Goal: Task Accomplishment & Management: Use online tool/utility

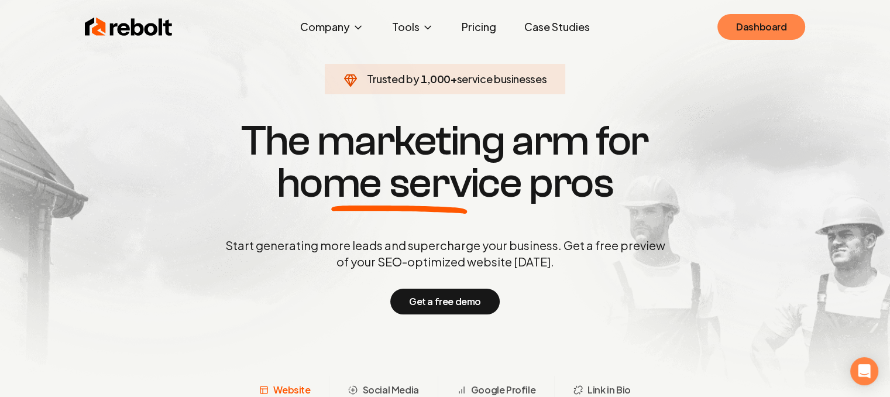
click at [757, 29] on link "Dashboard" at bounding box center [761, 27] width 88 height 26
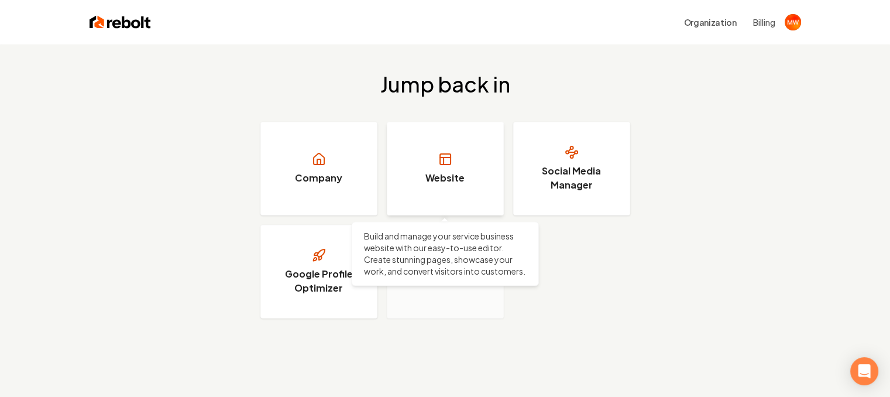
click at [448, 157] on icon at bounding box center [445, 157] width 11 height 0
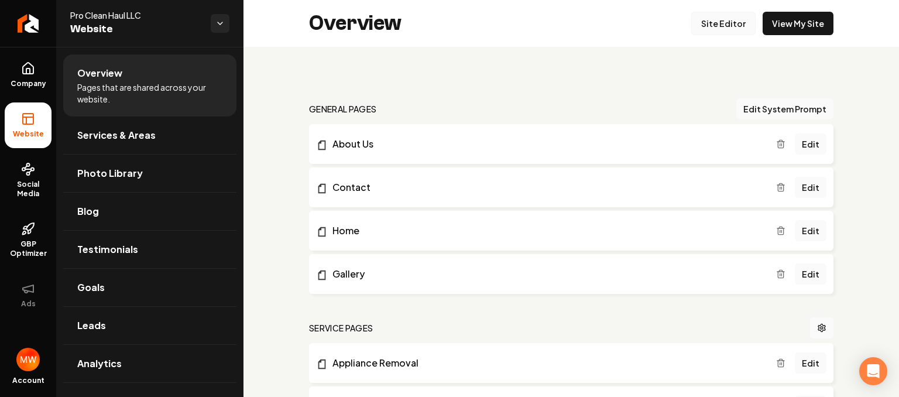
click at [718, 27] on link "Site Editor" at bounding box center [723, 23] width 64 height 23
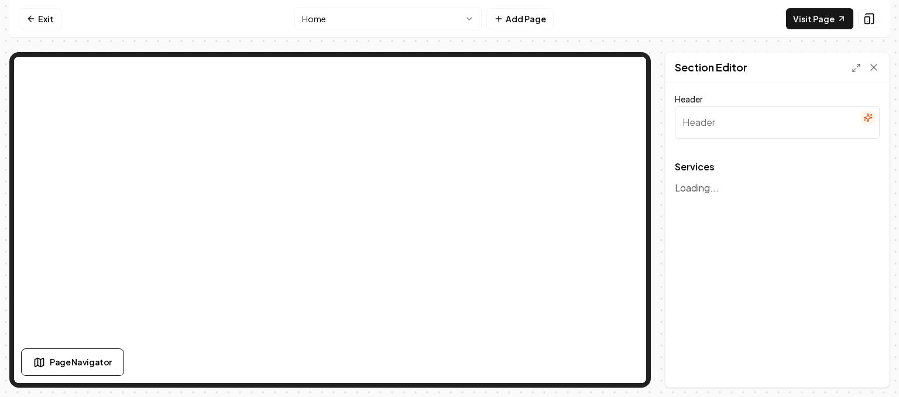
type input "Our Comprehensive Junk Removal Services"
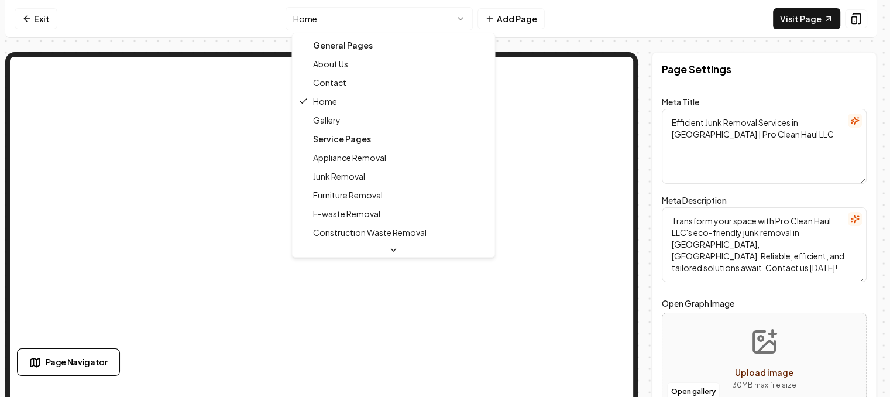
click at [315, 24] on html "Computer Required This feature is only available on a computer. Please switch t…" at bounding box center [445, 198] width 890 height 397
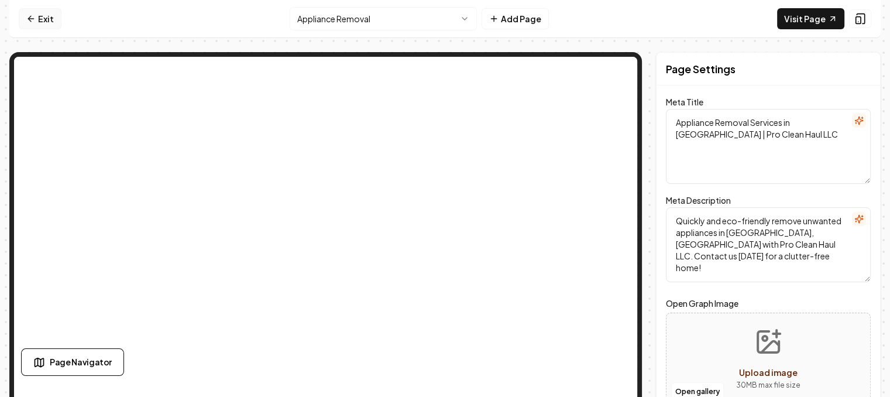
click at [28, 20] on icon at bounding box center [29, 18] width 3 height 5
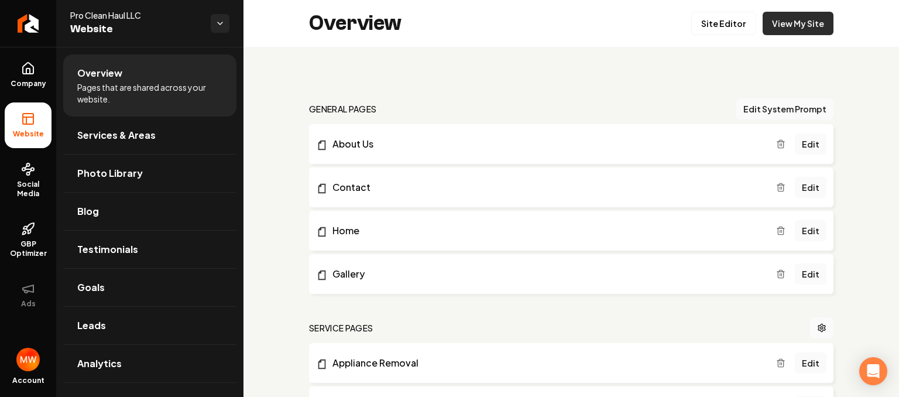
click at [770, 26] on link "View My Site" at bounding box center [797, 23] width 71 height 23
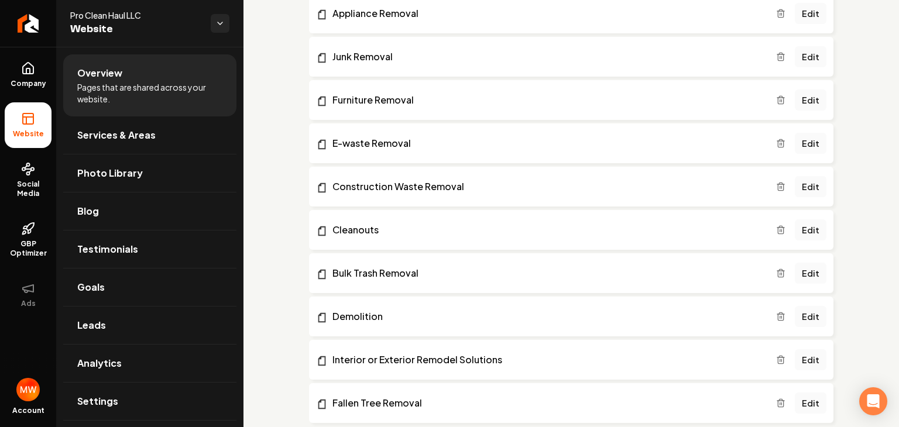
scroll to position [351, 0]
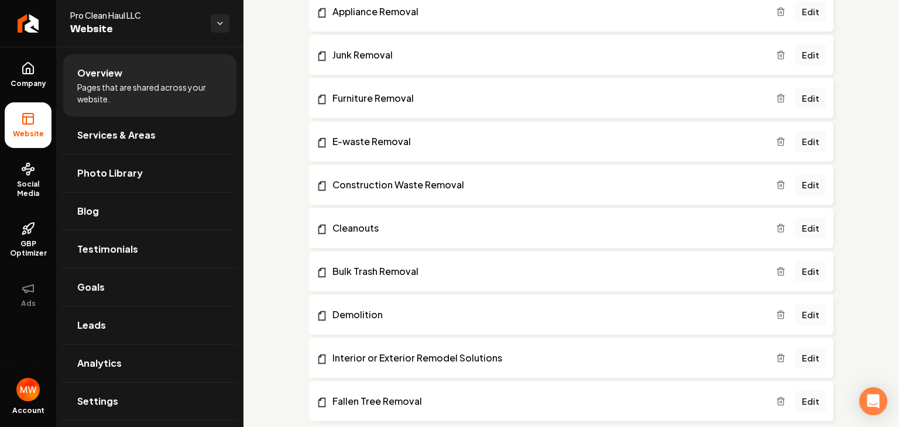
click at [776, 359] on icon "Main content area" at bounding box center [780, 357] width 9 height 9
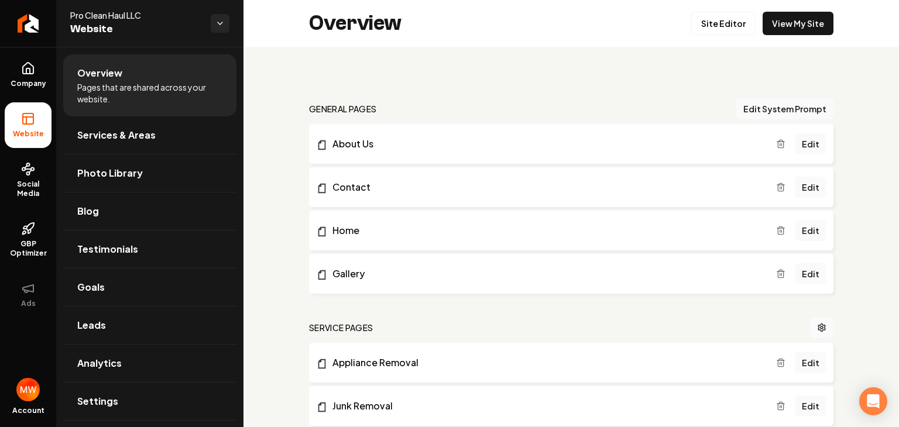
scroll to position [0, 0]
click at [810, 27] on link "View My Site" at bounding box center [797, 23] width 71 height 23
